Goal: Transaction & Acquisition: Purchase product/service

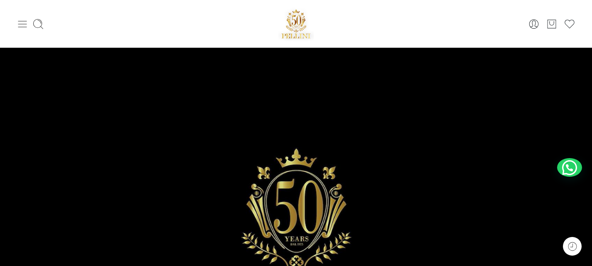
click at [22, 22] on icon at bounding box center [23, 24] width 12 height 12
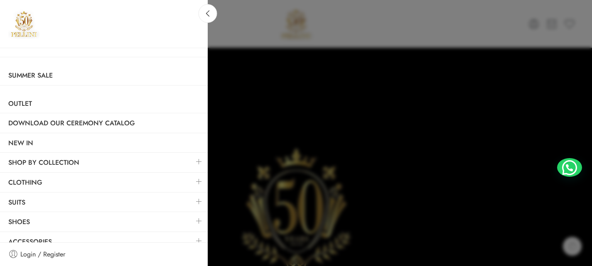
click at [372, 28] on div at bounding box center [296, 133] width 592 height 266
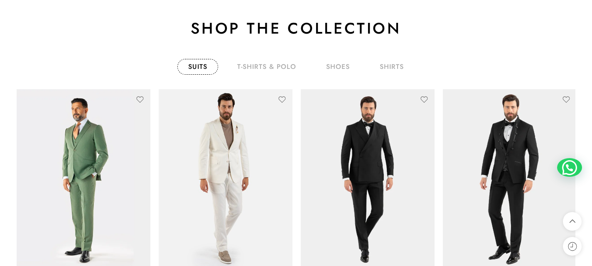
scroll to position [1411, 0]
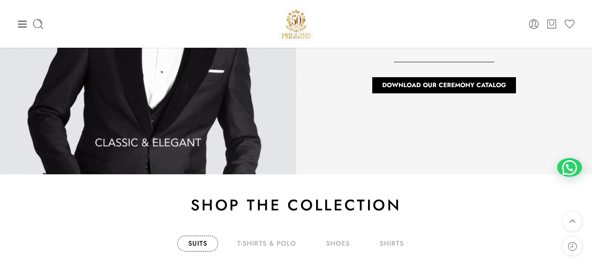
drag, startPoint x: 148, startPoint y: 203, endPoint x: 143, endPoint y: 197, distance: 8.2
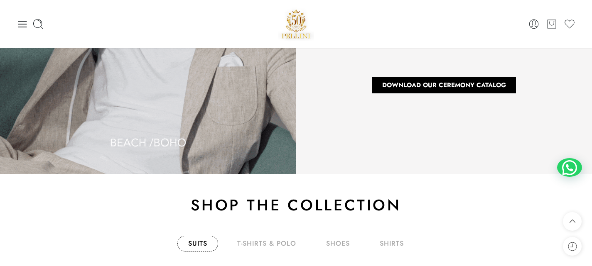
click at [145, 198] on div "shop by category T-Shirts & Polo Suits Accessories Shirts shoes Trousers and je…" at bounding box center [296, 8] width 592 height 2118
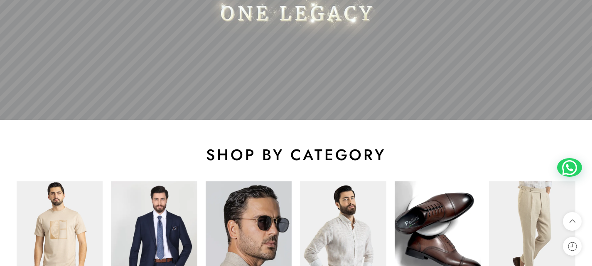
scroll to position [83, 0]
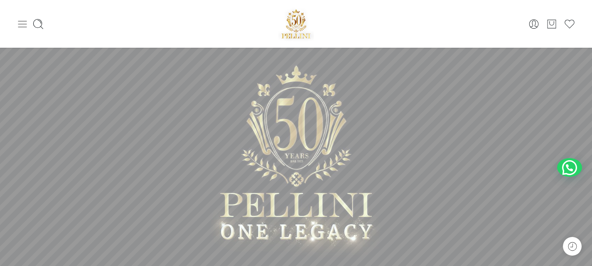
click at [21, 27] on icon at bounding box center [22, 24] width 9 height 7
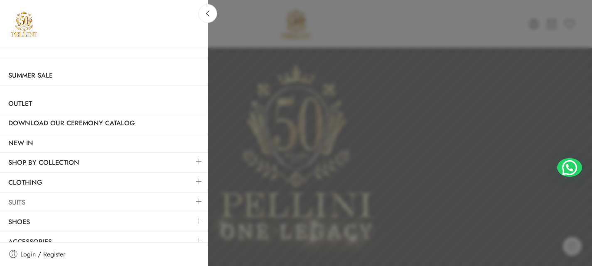
click at [60, 200] on link "Suits" at bounding box center [104, 202] width 208 height 19
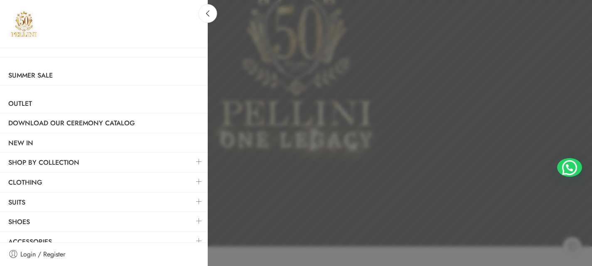
scroll to position [291, 0]
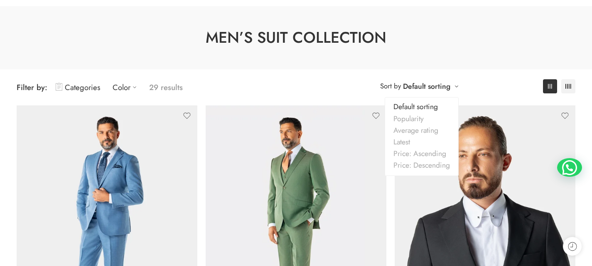
click at [445, 88] on link "Default sorting" at bounding box center [426, 87] width 47 height 12
click at [420, 153] on link "Price: Ascending" at bounding box center [421, 154] width 73 height 12
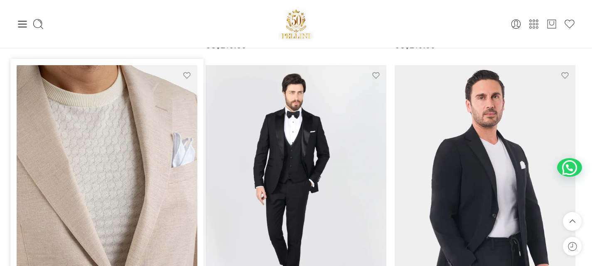
scroll to position [377, 0]
